Goal: Information Seeking & Learning: Learn about a topic

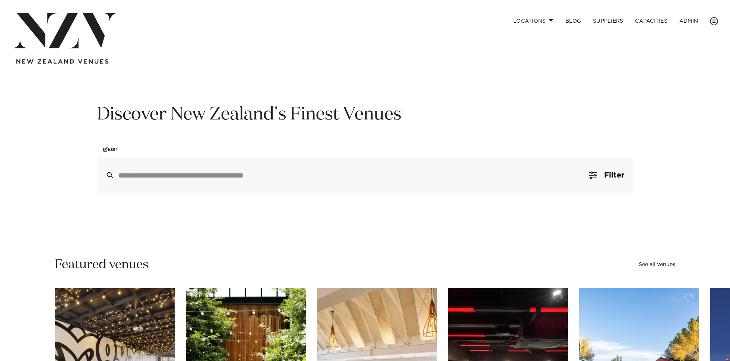
scroll to position [6, 0]
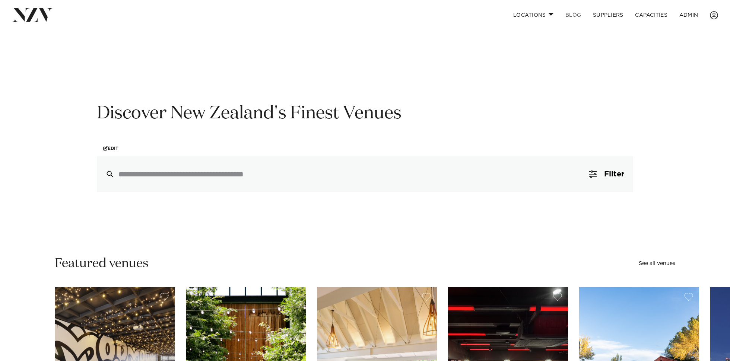
click at [497, 15] on link "BLOG" at bounding box center [573, 15] width 28 height 16
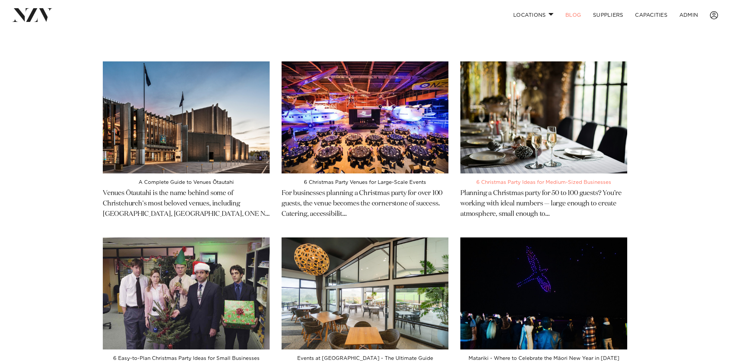
click at [573, 99] on img at bounding box center [543, 117] width 167 height 112
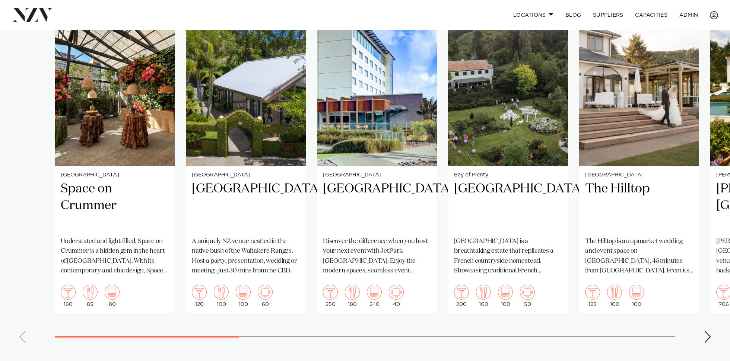
scroll to position [529, 0]
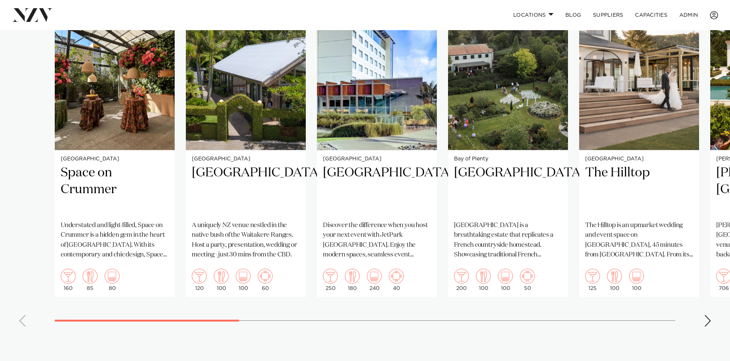
click at [707, 315] on div "Next slide" at bounding box center [707, 321] width 7 height 12
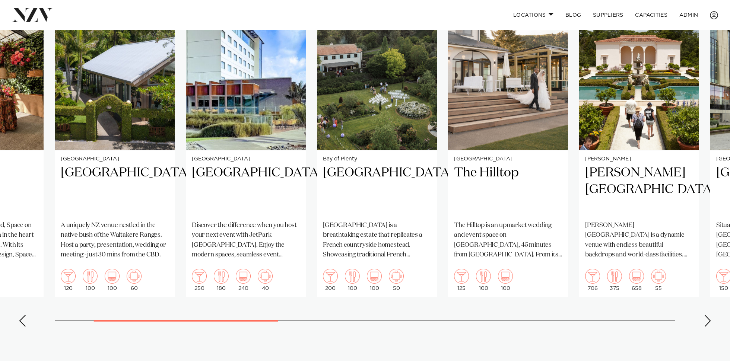
click at [707, 315] on div "Next slide" at bounding box center [707, 321] width 7 height 12
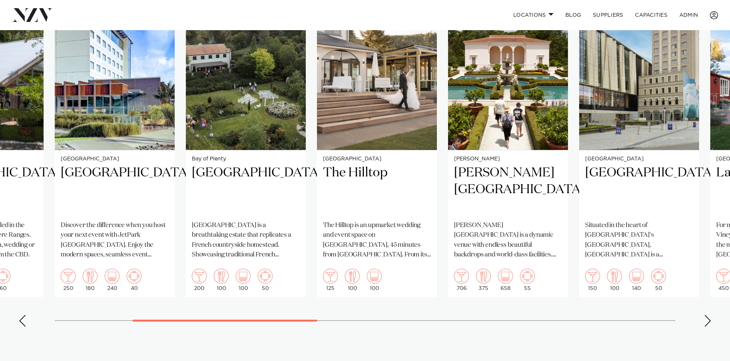
click at [707, 315] on div "Next slide" at bounding box center [707, 321] width 7 height 12
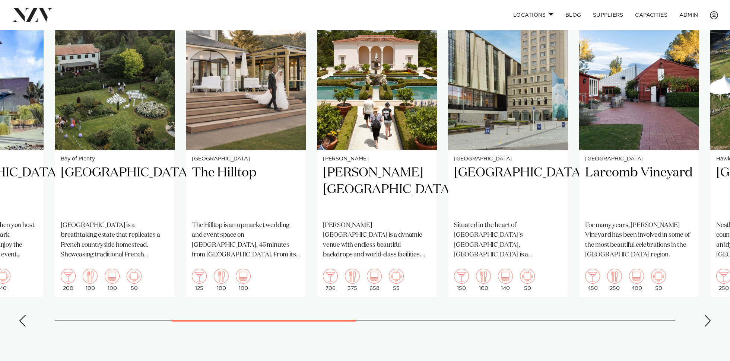
click at [707, 315] on div "Next slide" at bounding box center [707, 321] width 7 height 12
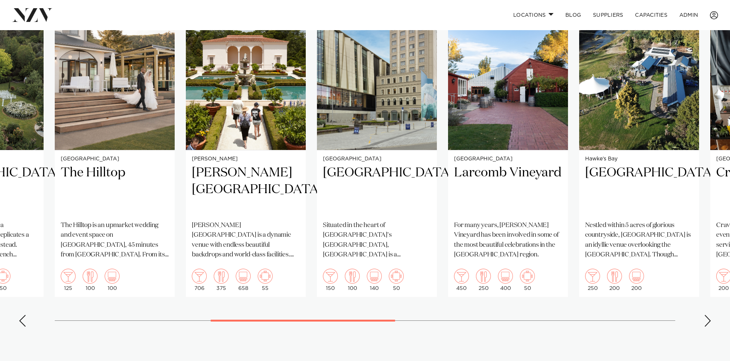
click at [708, 315] on div "Next slide" at bounding box center [707, 321] width 7 height 12
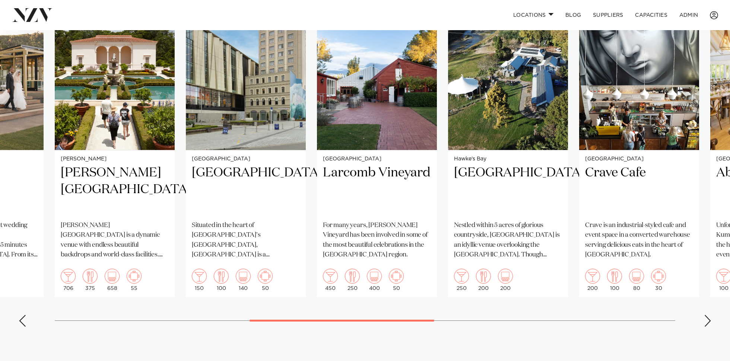
click at [708, 315] on div "Next slide" at bounding box center [707, 321] width 7 height 12
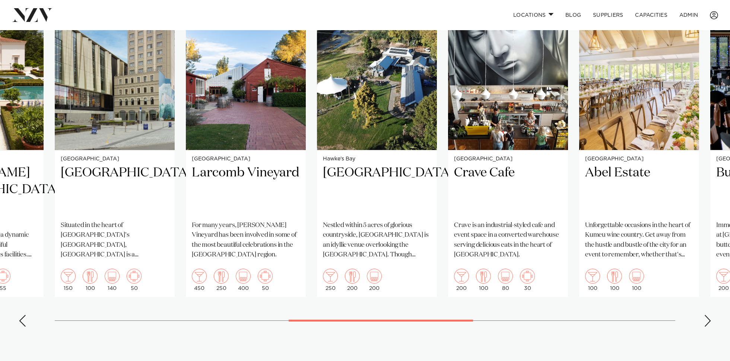
click at [707, 315] on div "Next slide" at bounding box center [707, 321] width 7 height 12
